Goal: Find specific page/section: Find specific page/section

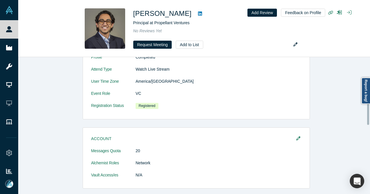
scroll to position [60, 0]
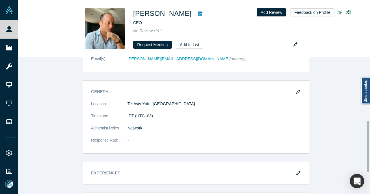
scroll to position [173, 0]
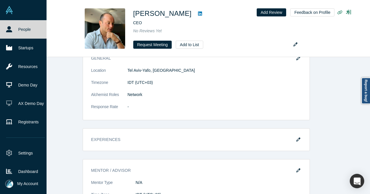
click at [17, 31] on link "People" at bounding box center [25, 29] width 51 height 18
